Goal: Navigation & Orientation: Find specific page/section

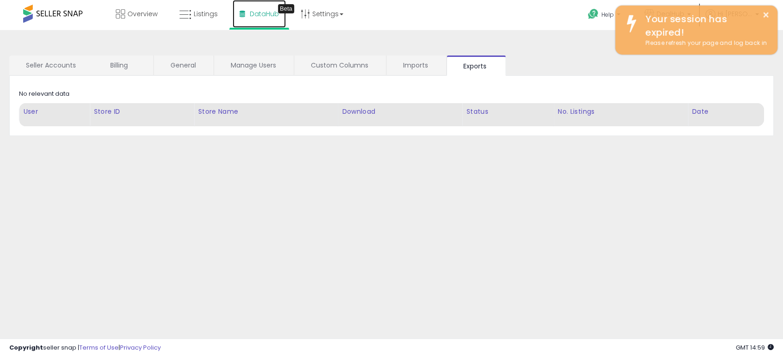
click at [244, 11] on link "DataHub Beta" at bounding box center [258, 14] width 53 height 28
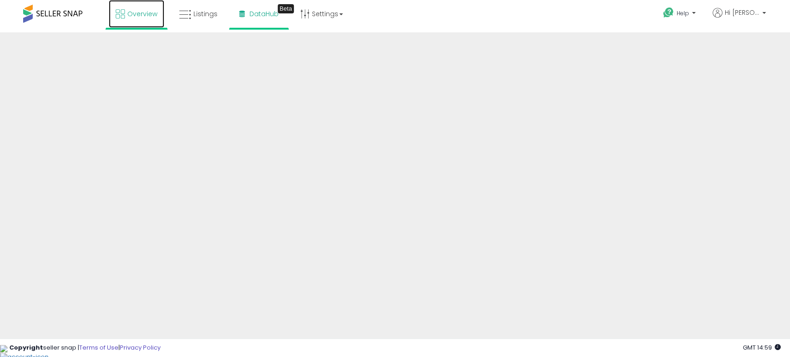
click at [132, 14] on span "Overview" at bounding box center [142, 13] width 30 height 9
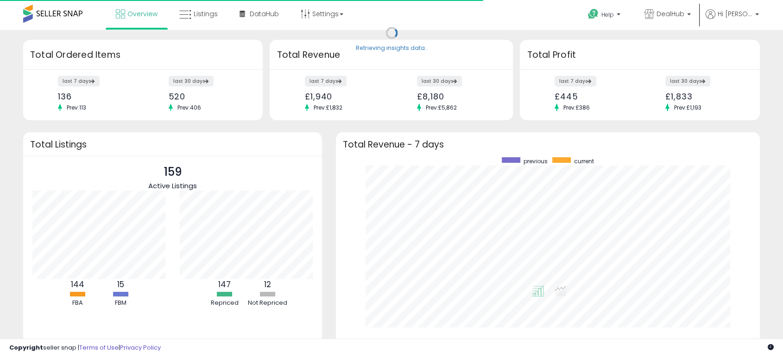
scroll to position [175, 405]
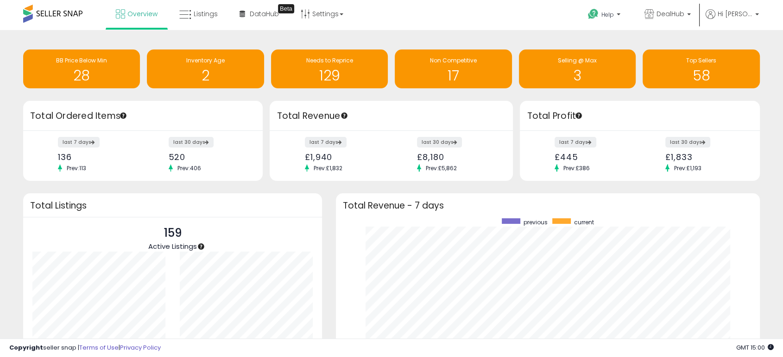
drag, startPoint x: 787, startPoint y: 351, endPoint x: 242, endPoint y: 219, distance: 561.1
click at [242, 219] on div "159 Active Listings 144 FBA 15 12" at bounding box center [172, 322] width 299 height 208
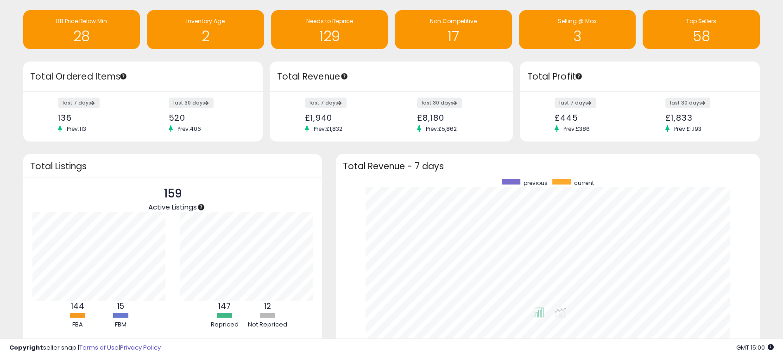
scroll to position [41, 0]
